Goal: Navigation & Orientation: Find specific page/section

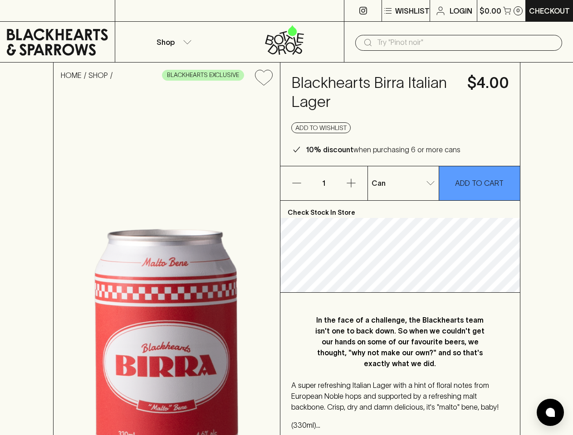
click at [405, 11] on p "Wishlist" at bounding box center [412, 10] width 34 height 11
